Goal: Task Accomplishment & Management: Manage account settings

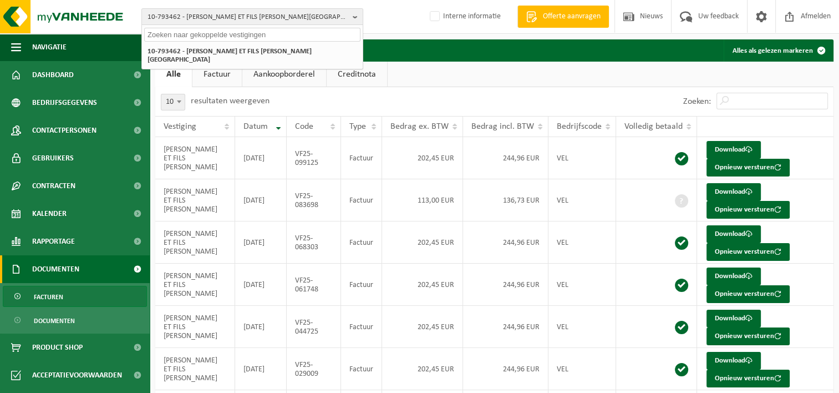
click at [246, 35] on input "text" at bounding box center [252, 35] width 216 height 14
click at [71, 18] on img at bounding box center [66, 16] width 133 height 33
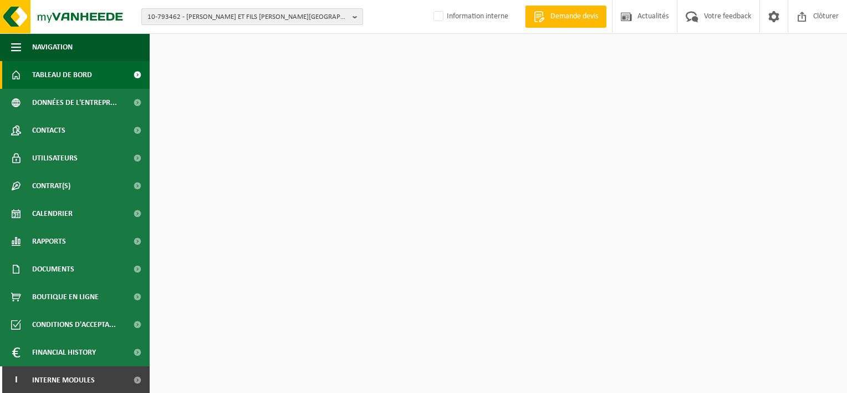
click at [220, 16] on span "10-793462 - SCHREIBER ET FILS SRL - LONTZEN" at bounding box center [247, 17] width 201 height 17
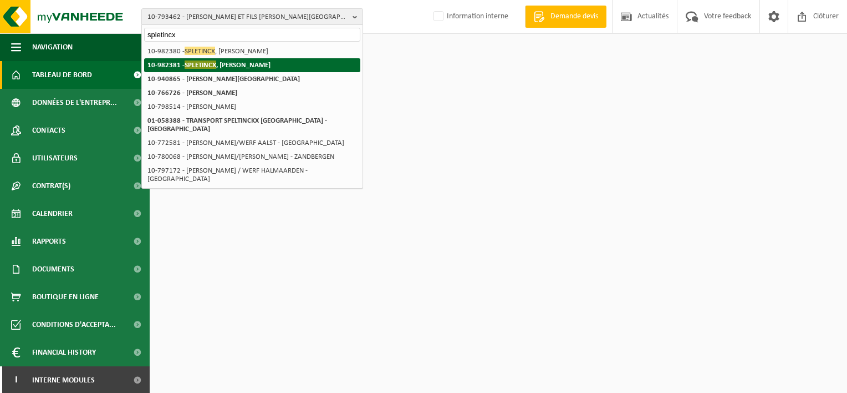
type input "spletincx"
click at [238, 64] on strong "10-982381 - SPLETINCX , CHRISTOPHE - ANDENNE" at bounding box center [208, 64] width 123 height 8
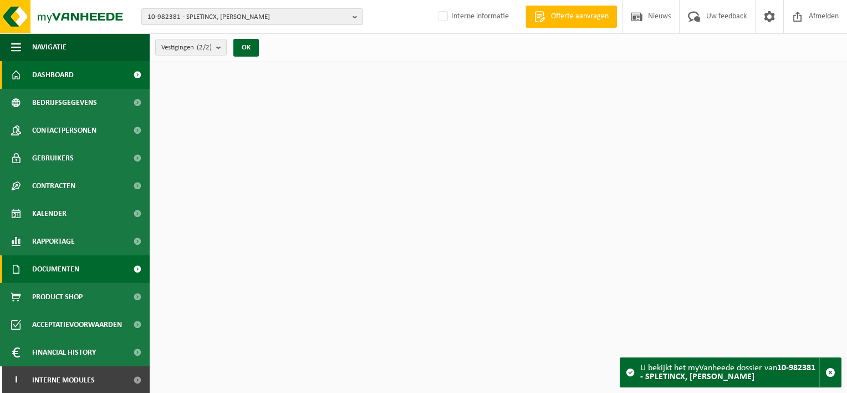
click at [71, 268] on span "Documenten" at bounding box center [55, 269] width 47 height 28
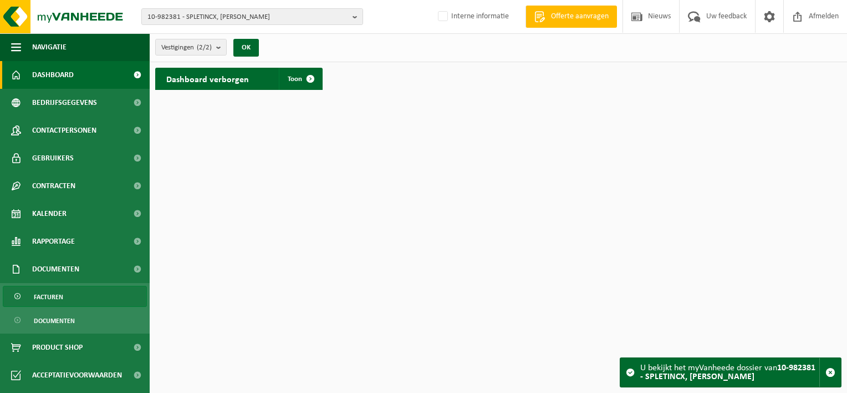
click at [69, 295] on link "Facturen" at bounding box center [75, 296] width 144 height 21
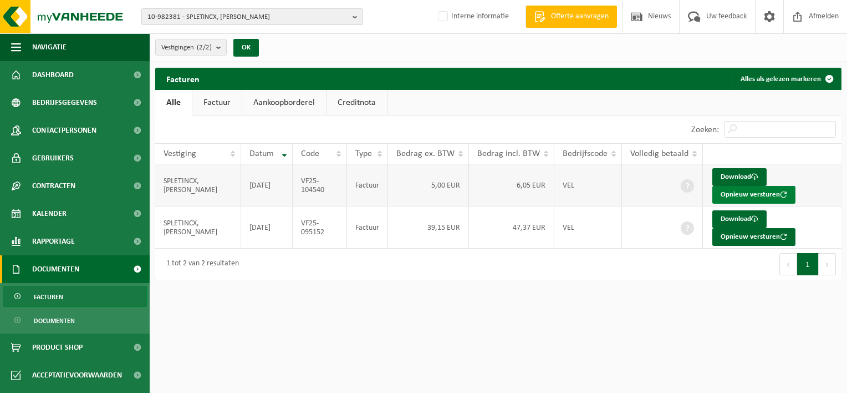
click at [733, 196] on button "Opnieuw versturen" at bounding box center [753, 195] width 83 height 18
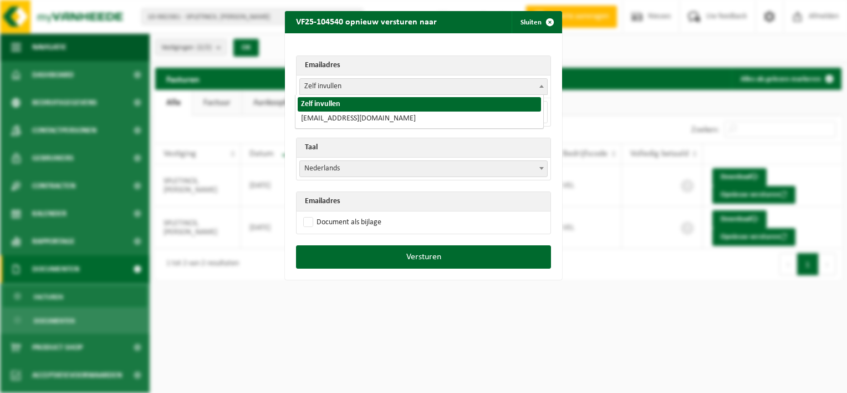
click at [395, 89] on span "Zelf invullen" at bounding box center [423, 87] width 247 height 16
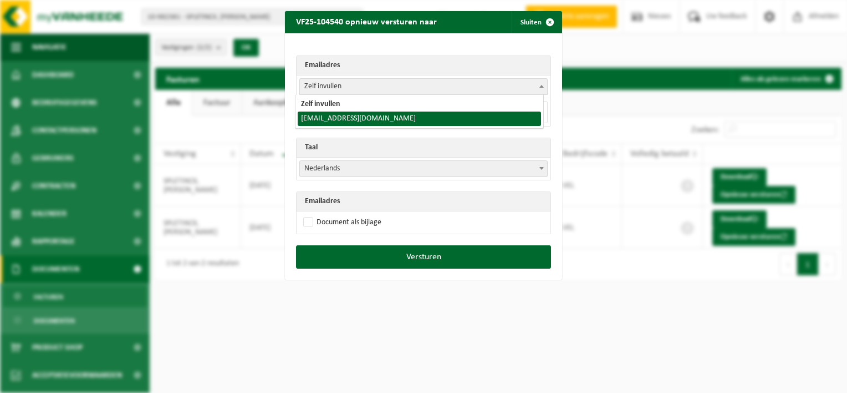
click at [616, 96] on div "VF25-104540 opnieuw versturen naar Sluiten Emailadres Zelf invullen [EMAIL_ADDR…" at bounding box center [423, 196] width 847 height 393
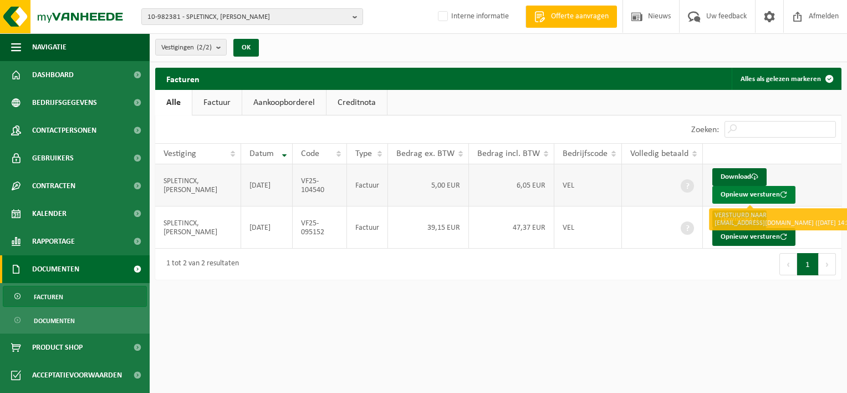
click at [729, 191] on button "Opnieuw versturen" at bounding box center [753, 195] width 83 height 18
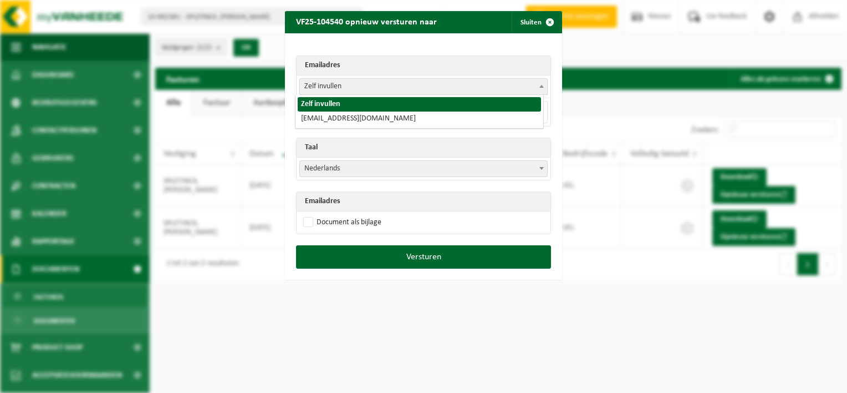
click at [370, 91] on span "Zelf invullen" at bounding box center [423, 87] width 247 height 16
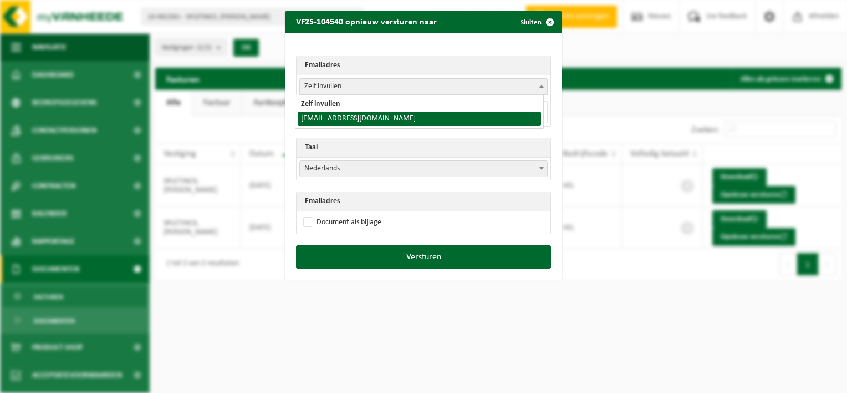
click at [589, 101] on div "VF25-104540 opnieuw versturen naar Sluiten Emailadres Zelf invullen [EMAIL_ADDR…" at bounding box center [423, 196] width 847 height 393
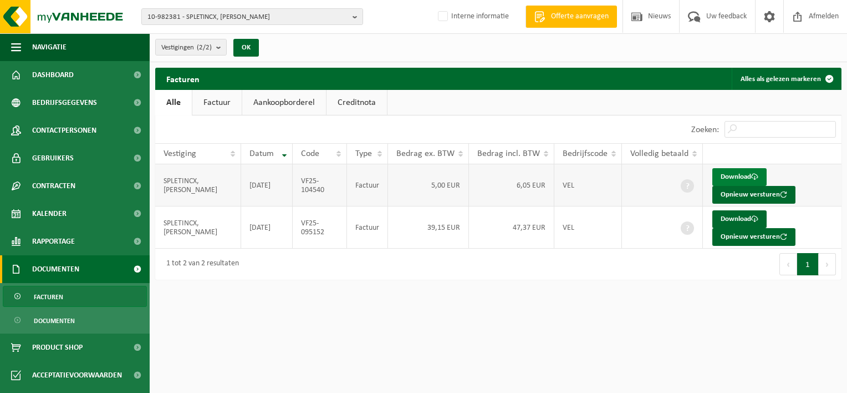
click at [733, 175] on link "Download" at bounding box center [739, 177] width 54 height 18
click at [730, 215] on link "Download" at bounding box center [739, 219] width 54 height 18
